Goal: Transaction & Acquisition: Download file/media

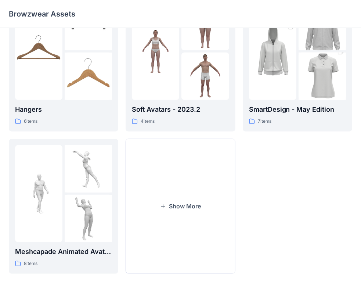
scroll to position [182, 0]
click at [176, 199] on button "Show More" at bounding box center [181, 206] width 110 height 135
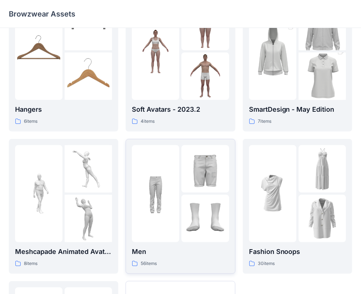
click at [176, 179] on img at bounding box center [155, 193] width 47 height 47
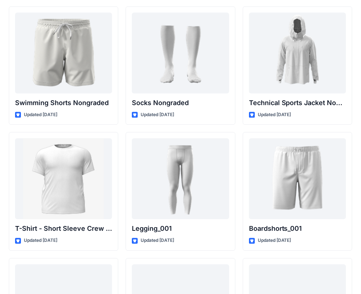
scroll to position [1176, 0]
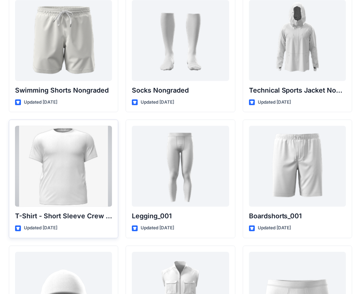
click at [69, 162] on div at bounding box center [63, 166] width 97 height 81
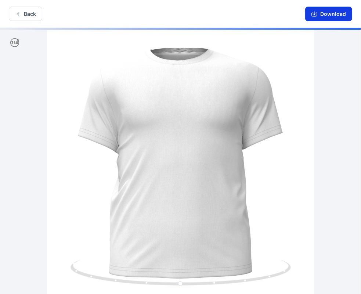
click at [331, 14] on button "Download" at bounding box center [328, 14] width 47 height 15
